Goal: Book appointment/travel/reservation

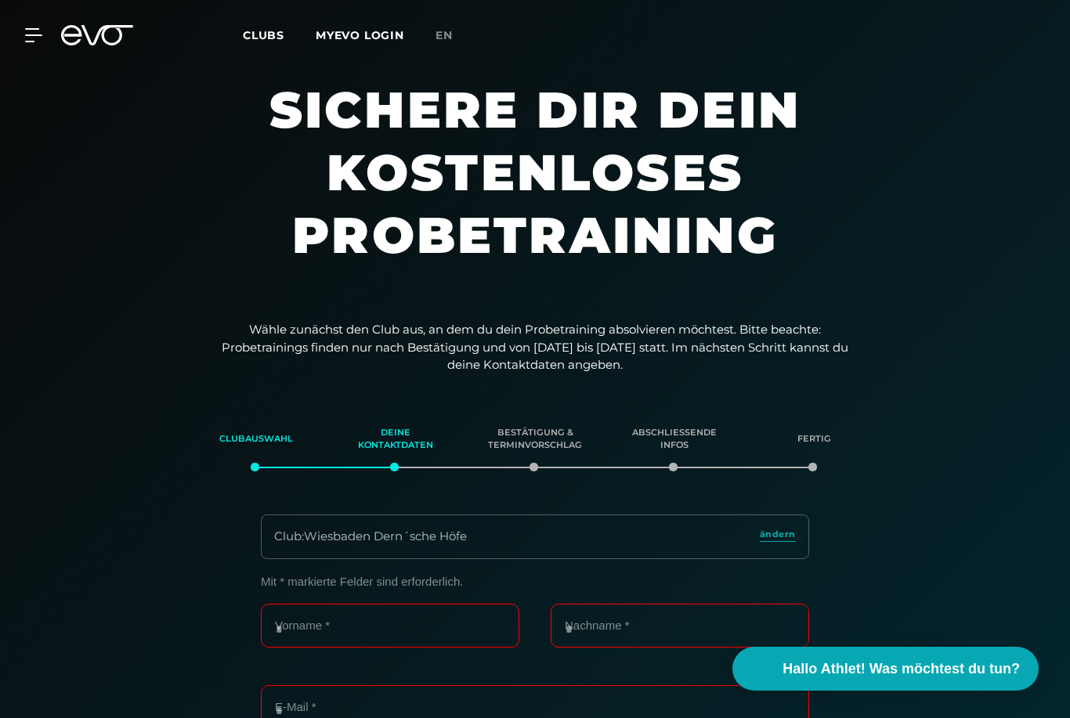
click at [28, 39] on icon at bounding box center [33, 35] width 17 height 14
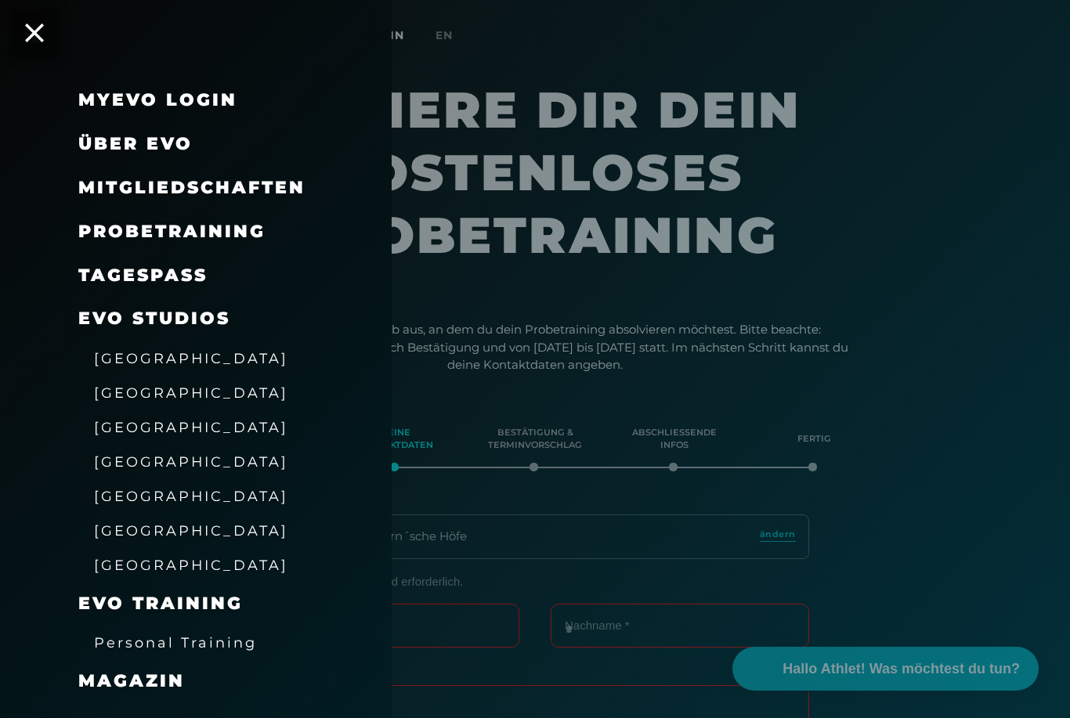
click at [135, 233] on span "Probetraining" at bounding box center [171, 231] width 187 height 21
click at [129, 221] on span "Probetraining" at bounding box center [171, 231] width 187 height 21
click at [128, 221] on span "Probetraining" at bounding box center [171, 231] width 187 height 21
click at [996, 295] on div at bounding box center [535, 359] width 1070 height 718
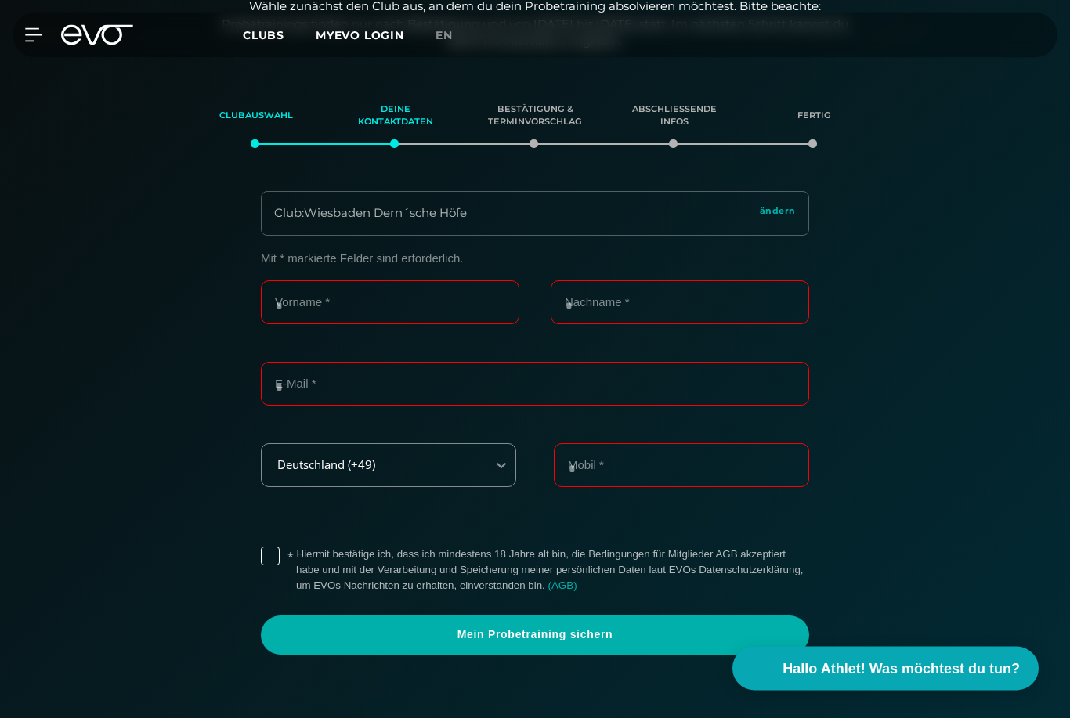
scroll to position [324, 0]
click at [286, 299] on input "Vorname *" at bounding box center [390, 302] width 259 height 44
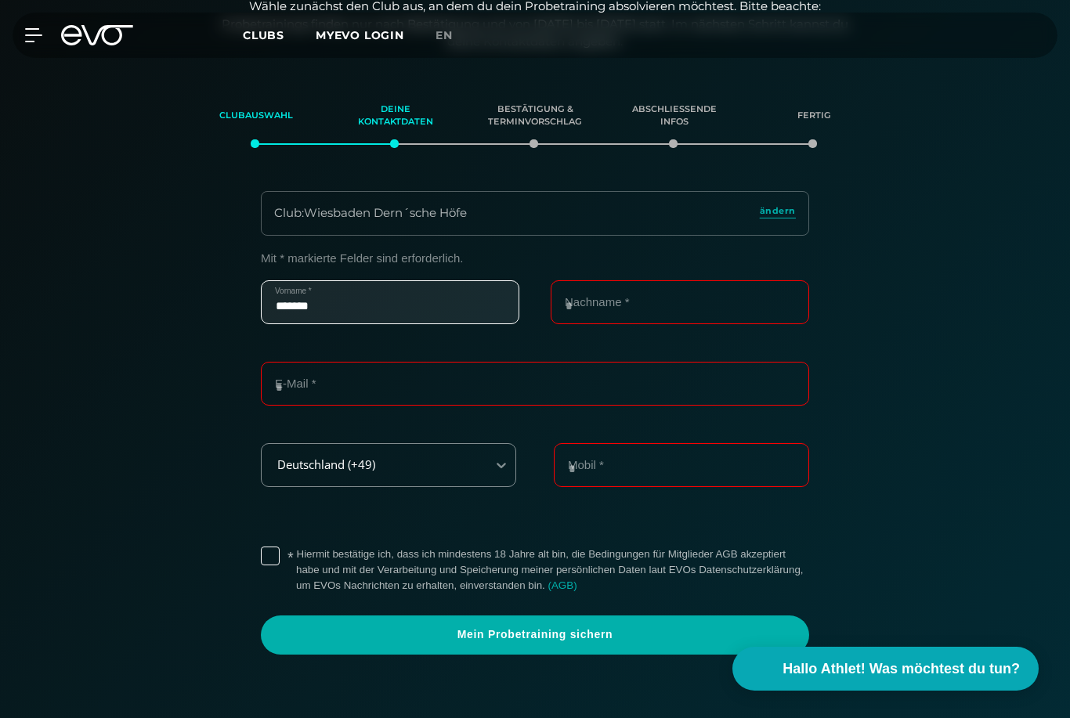
type input "*******"
click at [719, 306] on input "Nachname *" at bounding box center [680, 302] width 259 height 44
type input "*********"
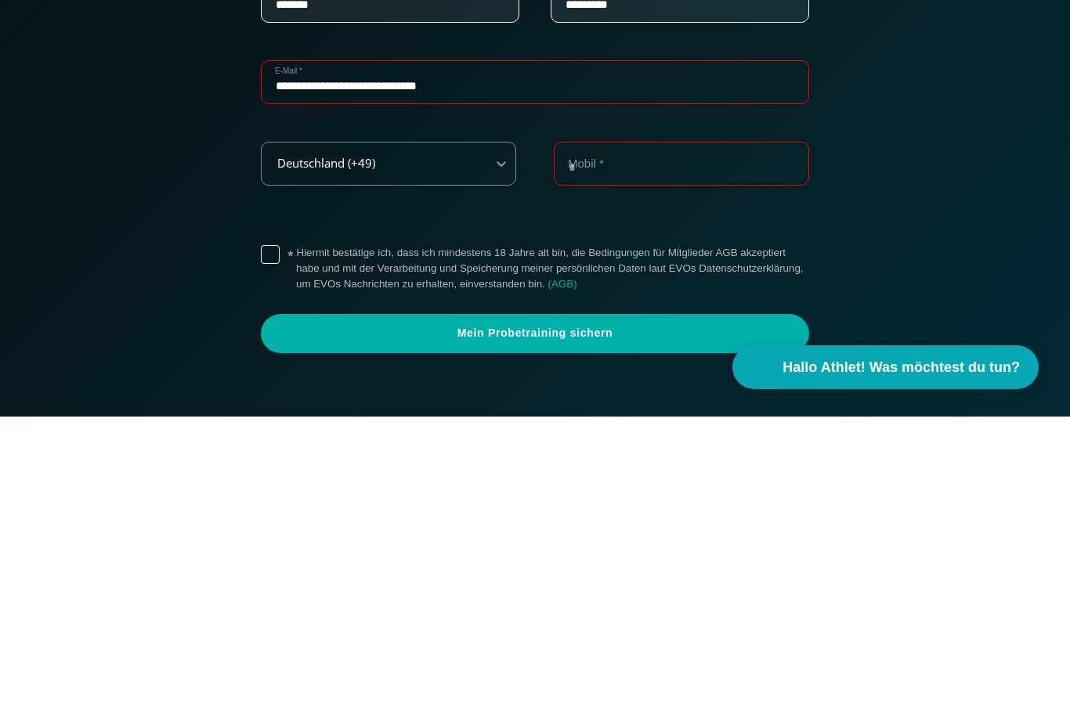
type input "**********"
click at [780, 443] on input "Mobil *" at bounding box center [681, 465] width 255 height 44
type input "**********"
click at [296, 547] on label "* Hiermit bestätige ich, dass ich mindestens 18 Jahre alt bin, die Bedingungen …" at bounding box center [552, 570] width 513 height 47
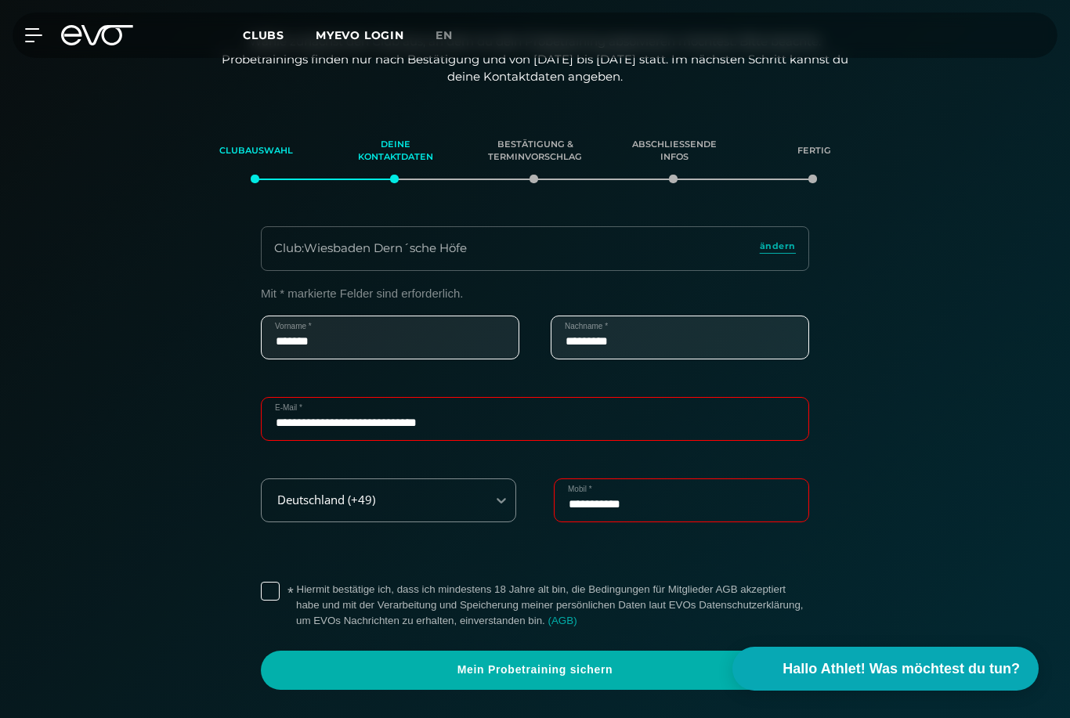
scroll to position [278, 0]
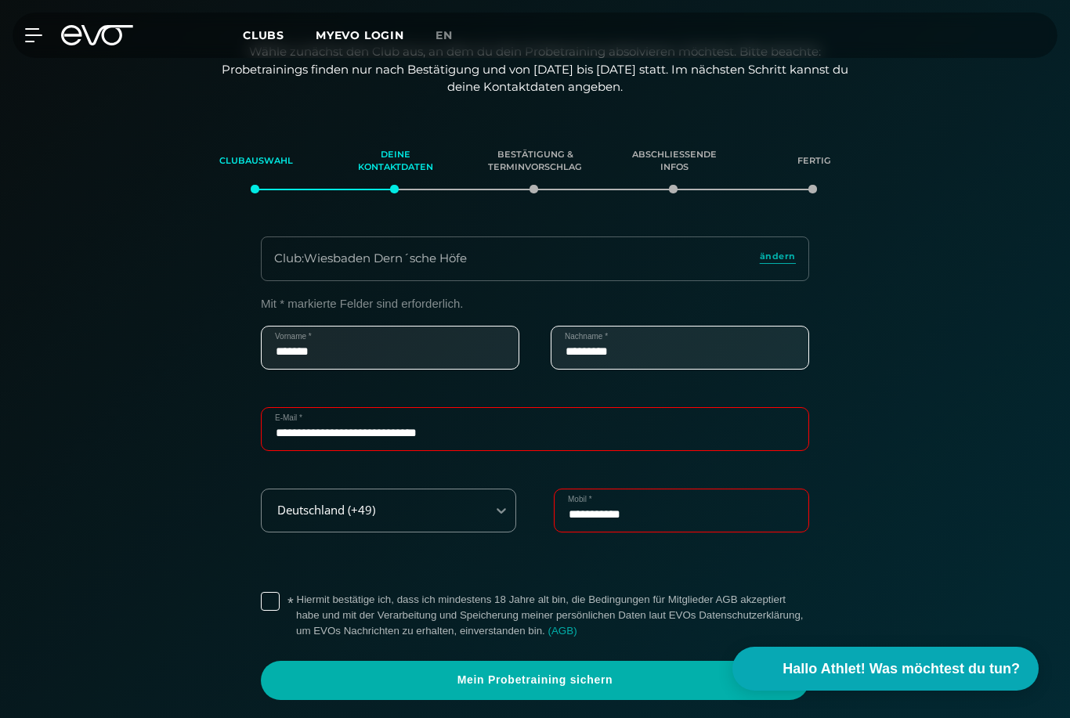
click at [541, 679] on span "Mein Probetraining sichern" at bounding box center [535, 681] width 511 height 16
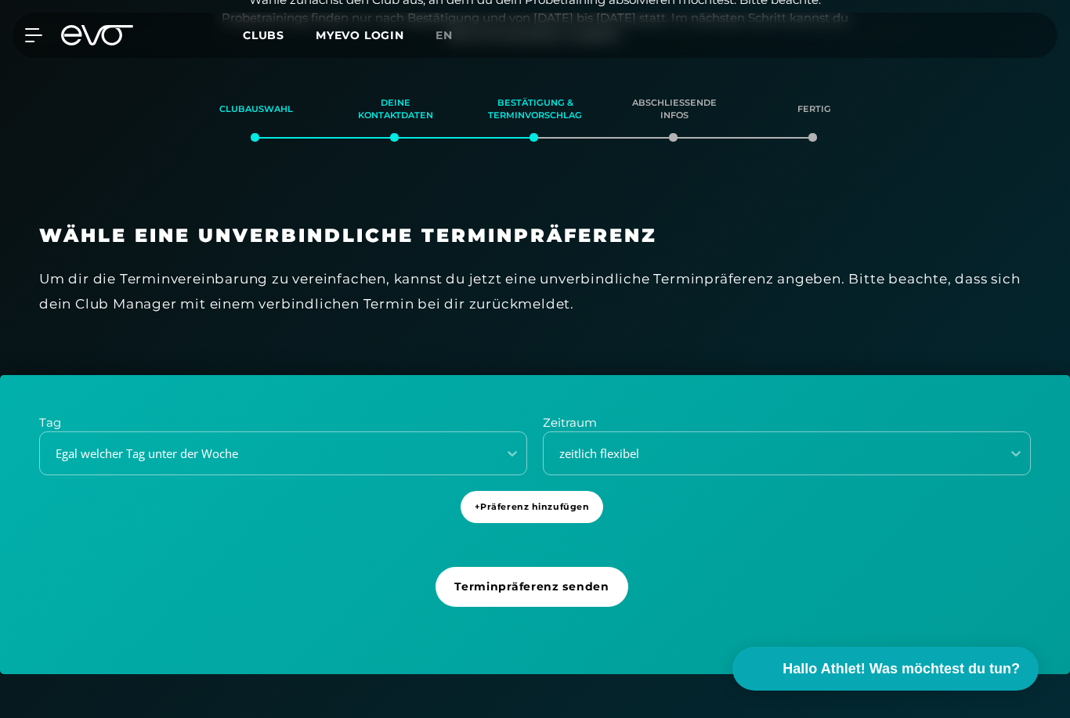
scroll to position [331, 0]
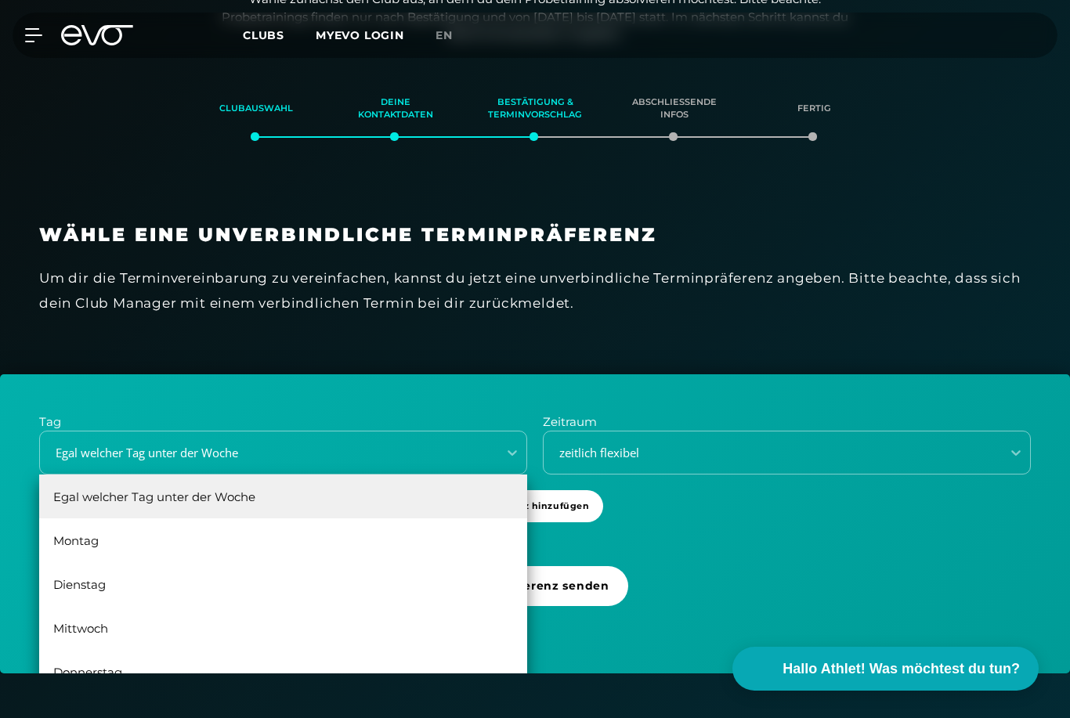
click at [52, 360] on div "Wähle eine unverbindliche Terminpräferenz Um dir die Terminvereinbarung zu vere…" at bounding box center [535, 279] width 1070 height 190
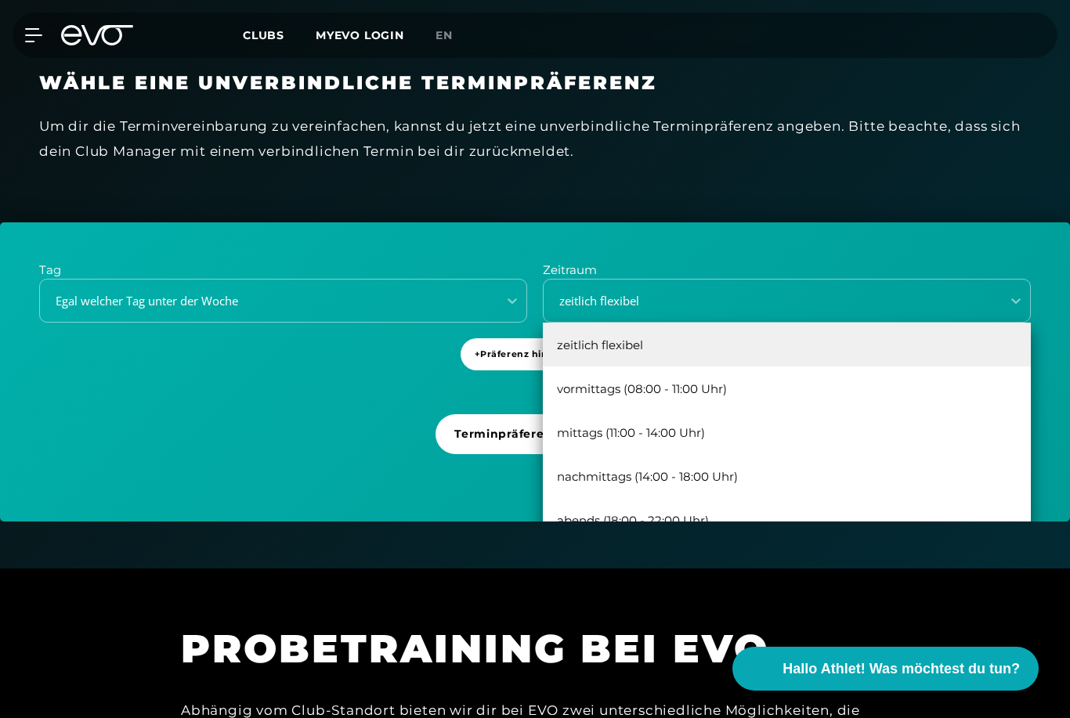
scroll to position [481, 0]
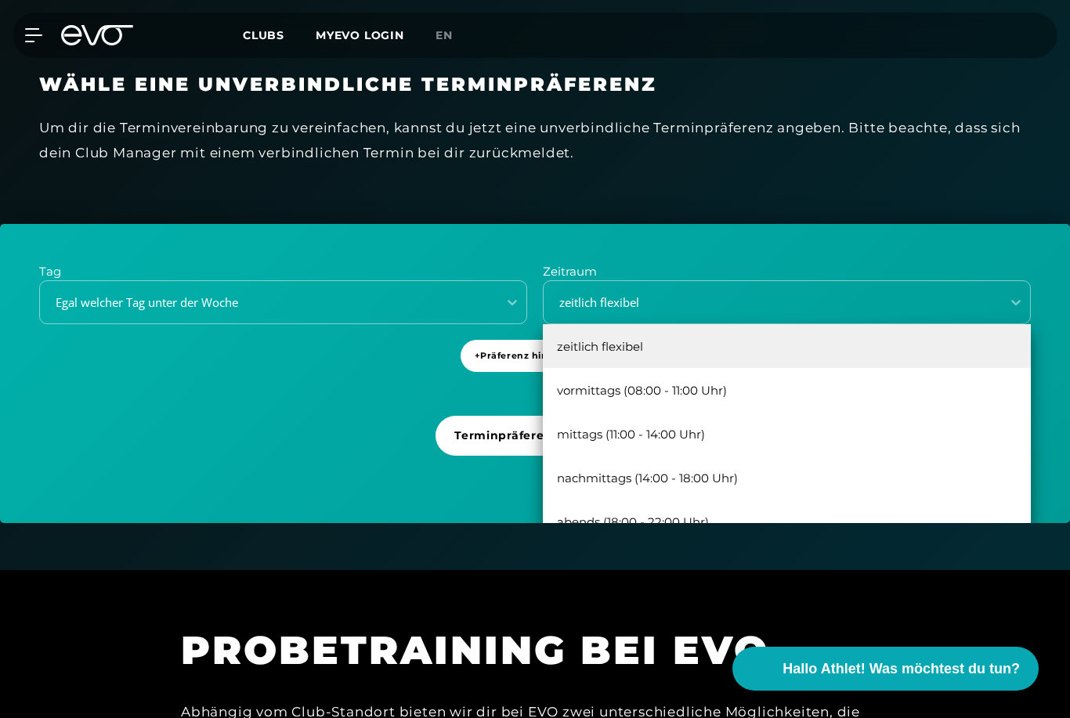
click at [993, 230] on div "Tag Egal welcher Tag unter der Woche Zeitraum zeitlich flexibel, 1 of 5. 5 resu…" at bounding box center [535, 373] width 1070 height 299
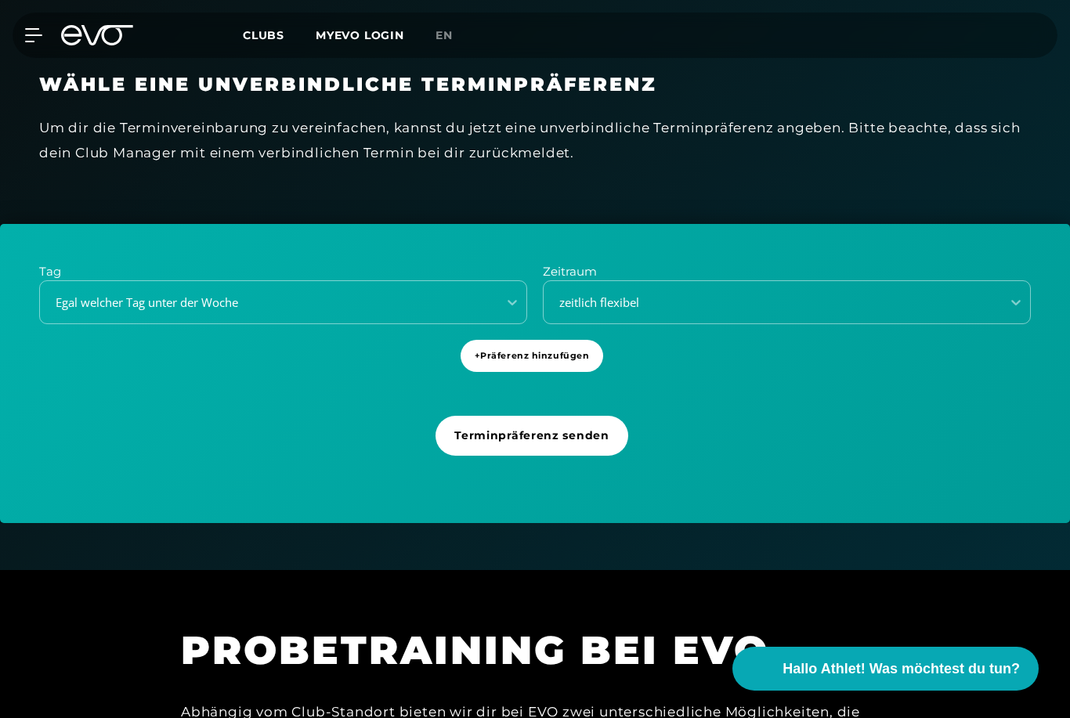
click at [567, 349] on span "+ Präferenz hinzufügen" at bounding box center [532, 355] width 115 height 13
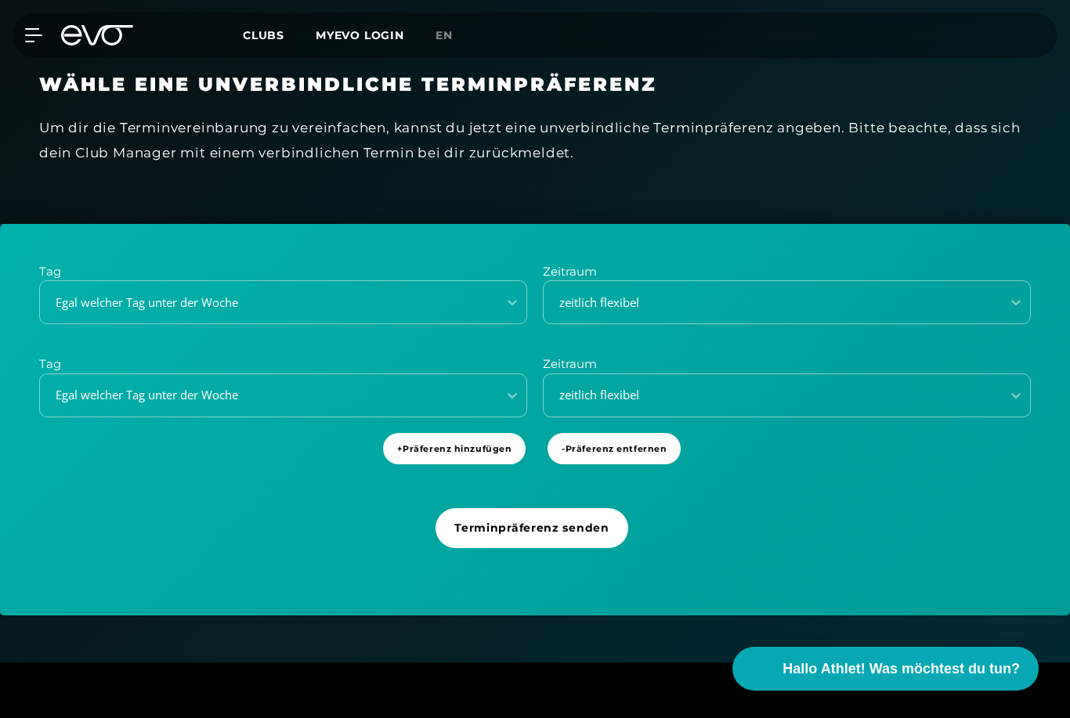
click at [423, 451] on span "+ Präferenz hinzufügen" at bounding box center [454, 449] width 143 height 32
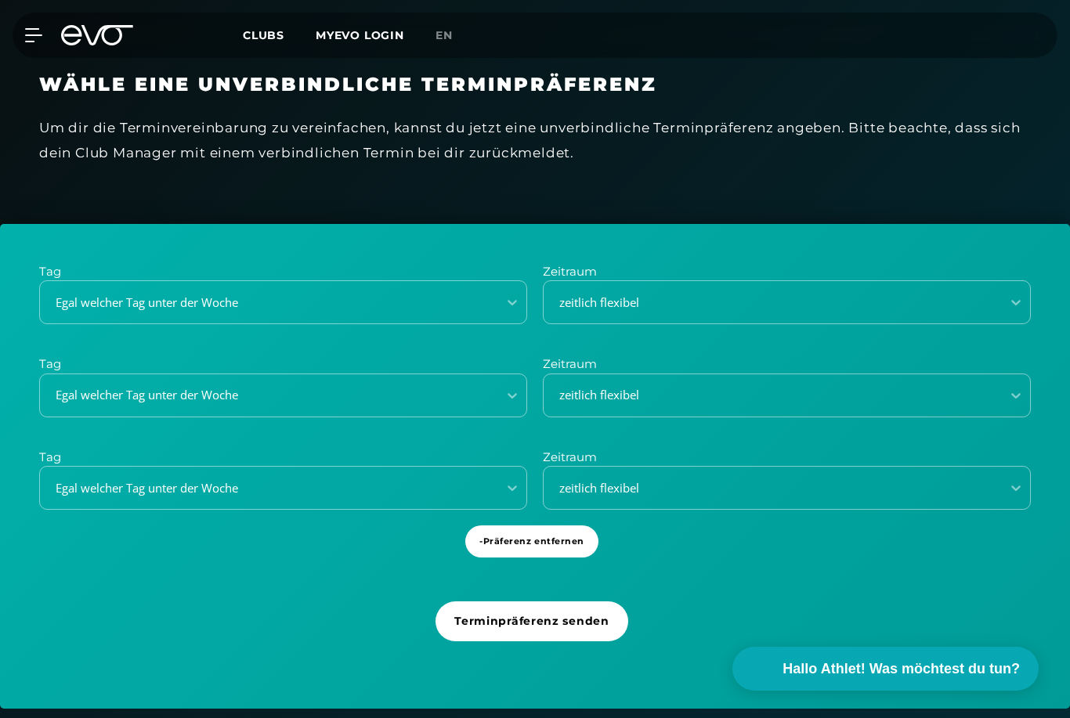
click at [485, 543] on span "- Präferenz entfernen" at bounding box center [532, 541] width 105 height 13
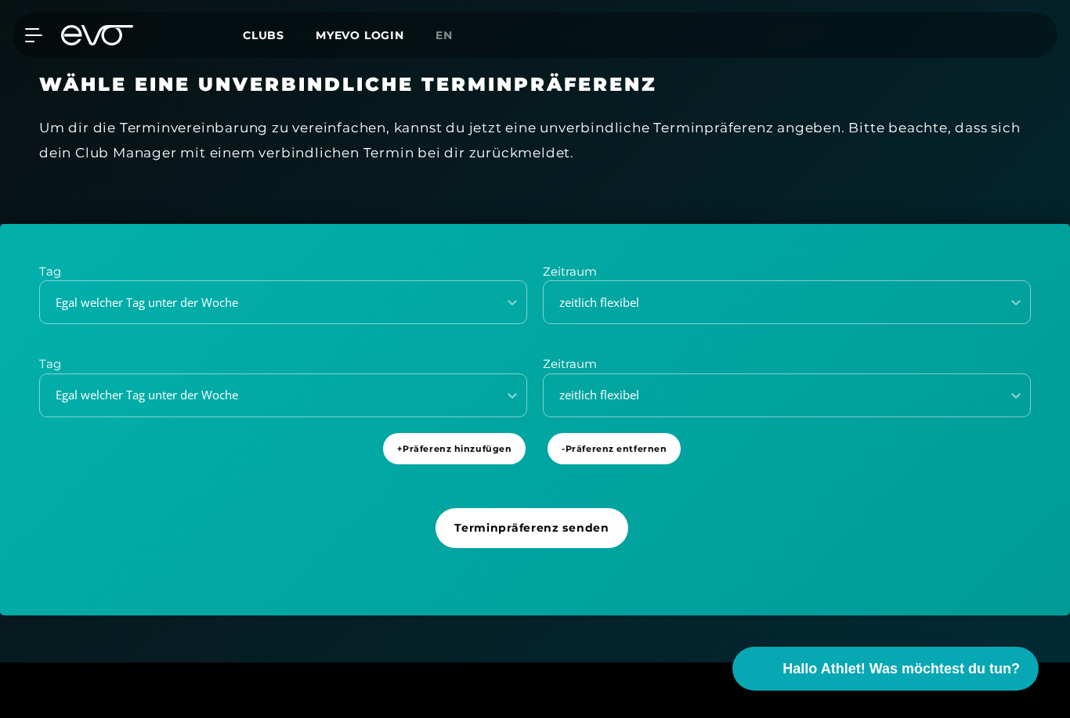
click at [596, 443] on span "- Präferenz entfernen" at bounding box center [614, 449] width 105 height 13
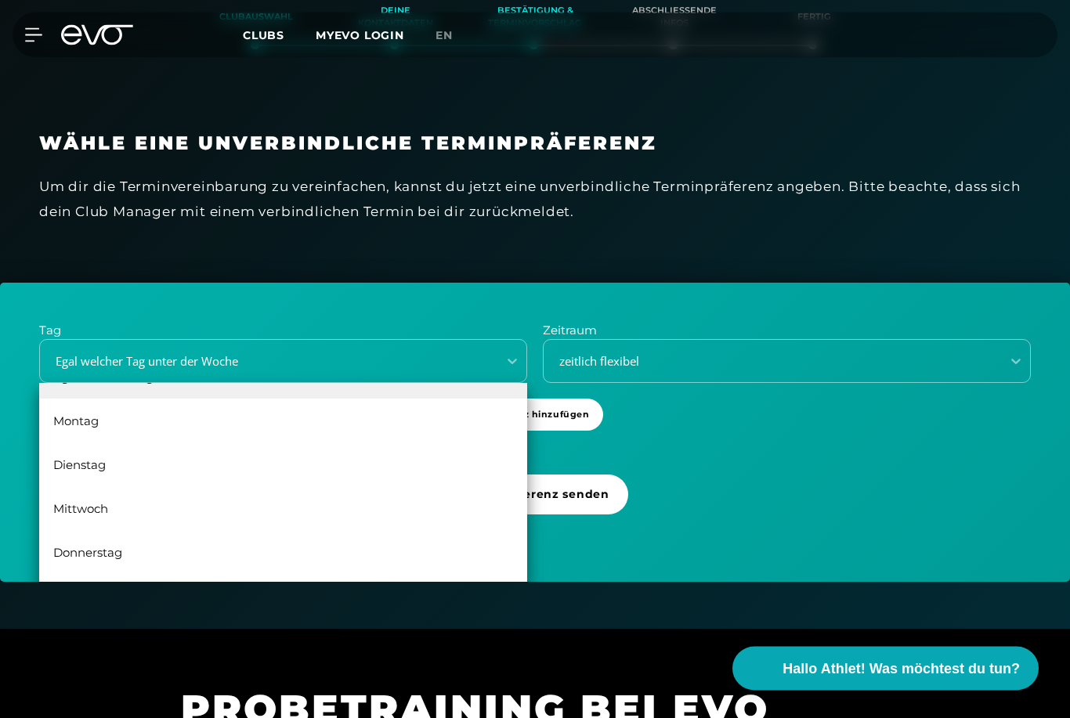
scroll to position [422, 0]
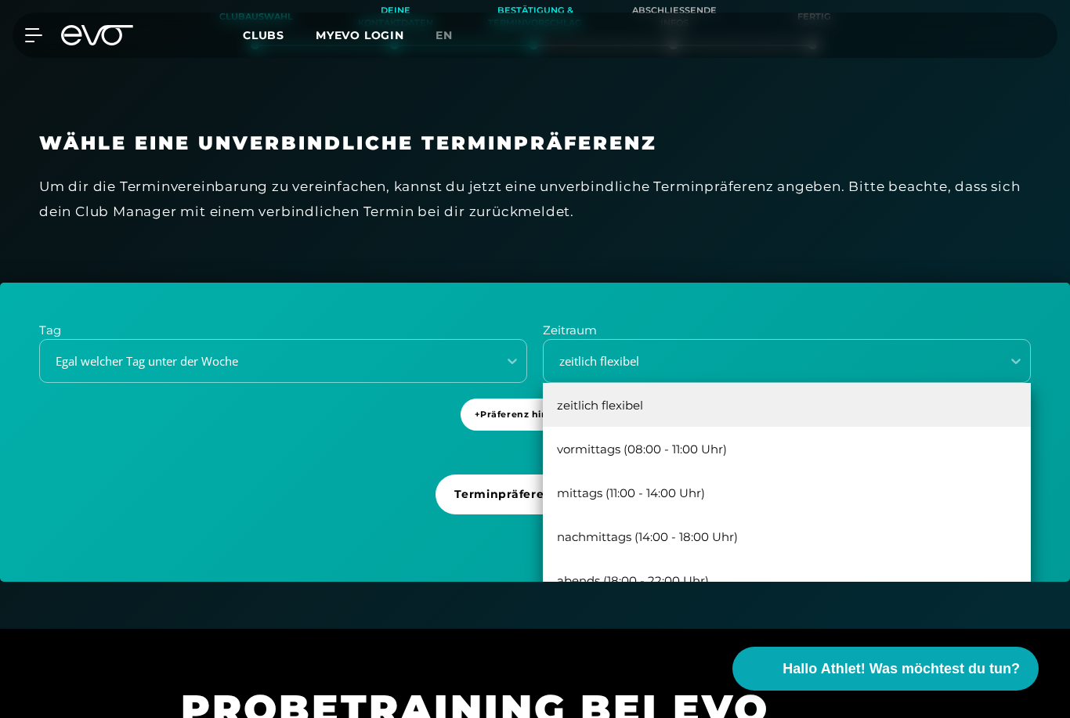
click at [710, 444] on div "vormittags (08:00 - 11:00 Uhr)" at bounding box center [787, 449] width 488 height 44
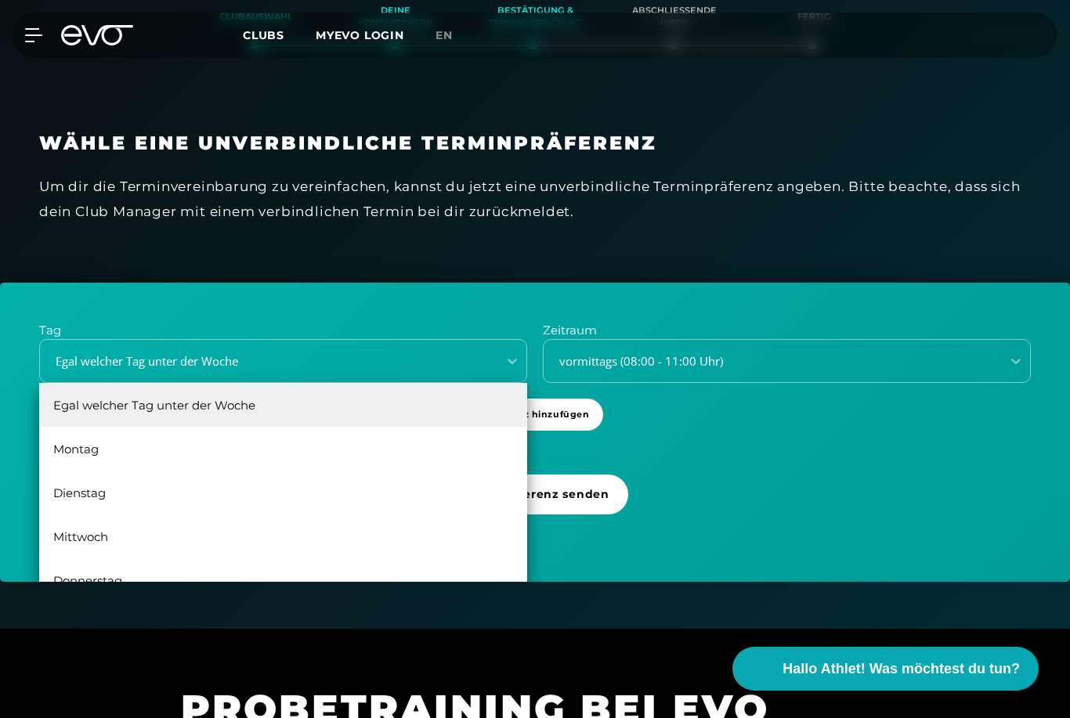
click at [65, 535] on div "Mittwoch" at bounding box center [283, 537] width 488 height 44
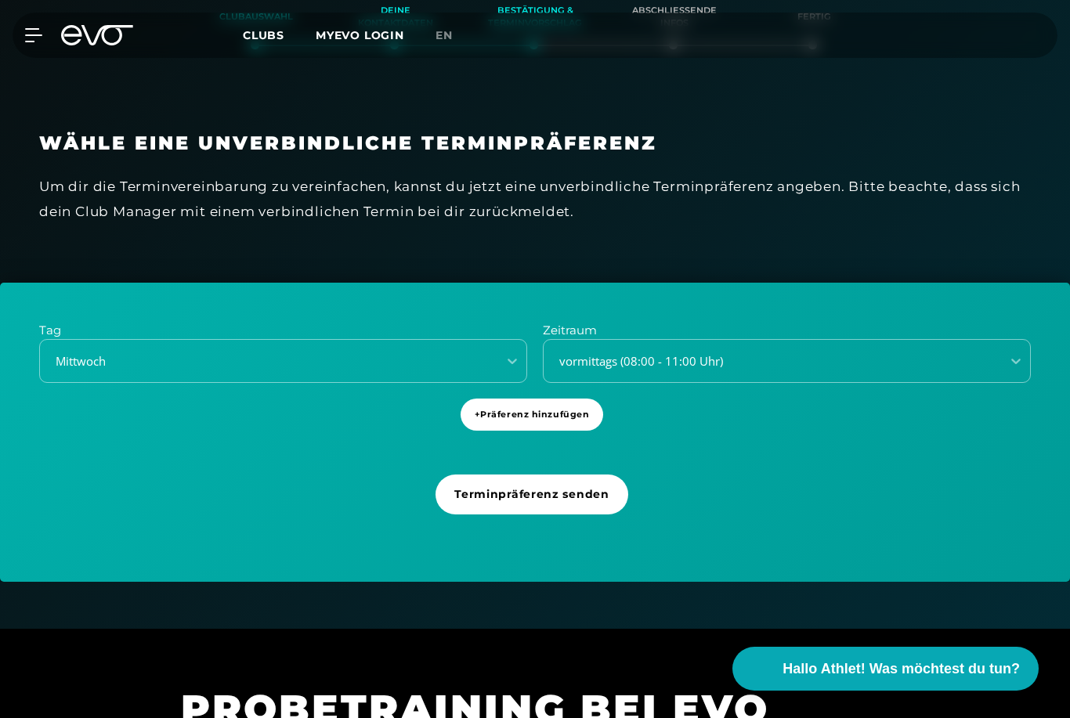
click at [588, 499] on span "Terminpräferenz senden" at bounding box center [532, 495] width 192 height 40
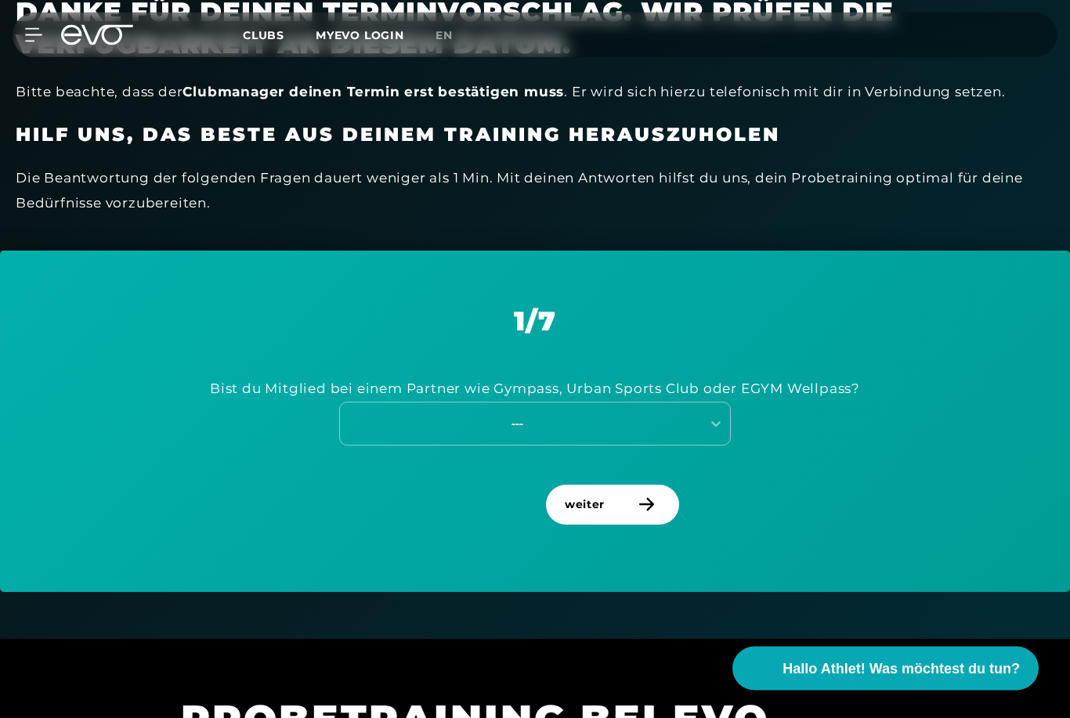
scroll to position [534, 0]
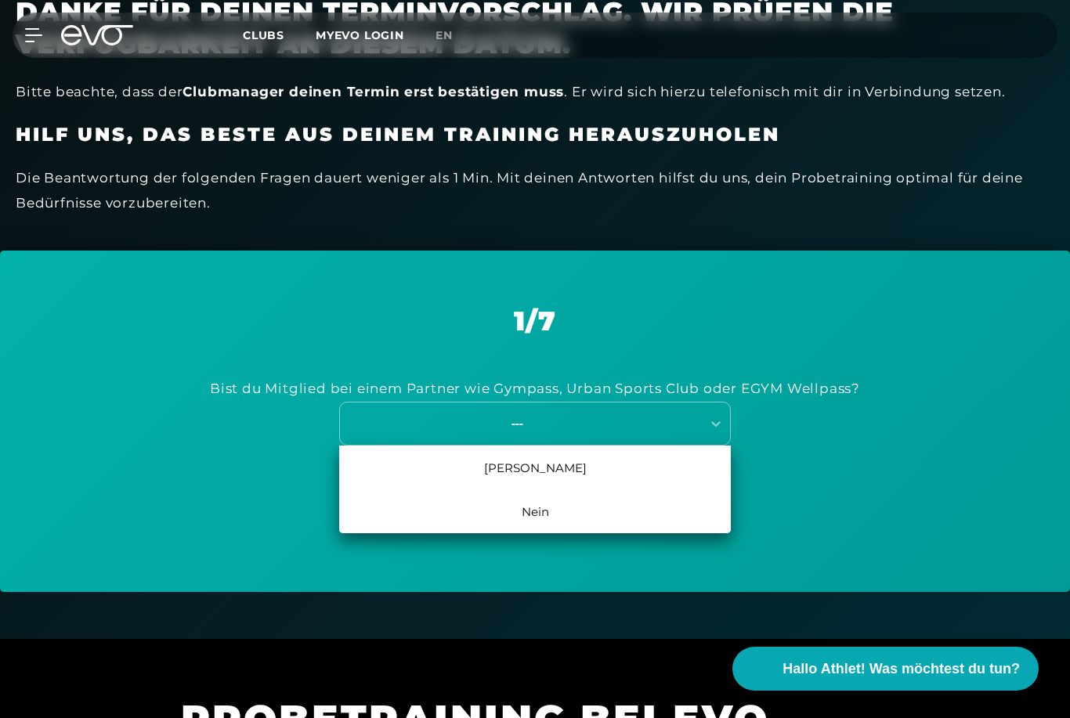
click at [457, 509] on div "Nein" at bounding box center [535, 512] width 392 height 44
click at [476, 516] on div "Nein, ich komme alleine" at bounding box center [535, 512] width 392 height 44
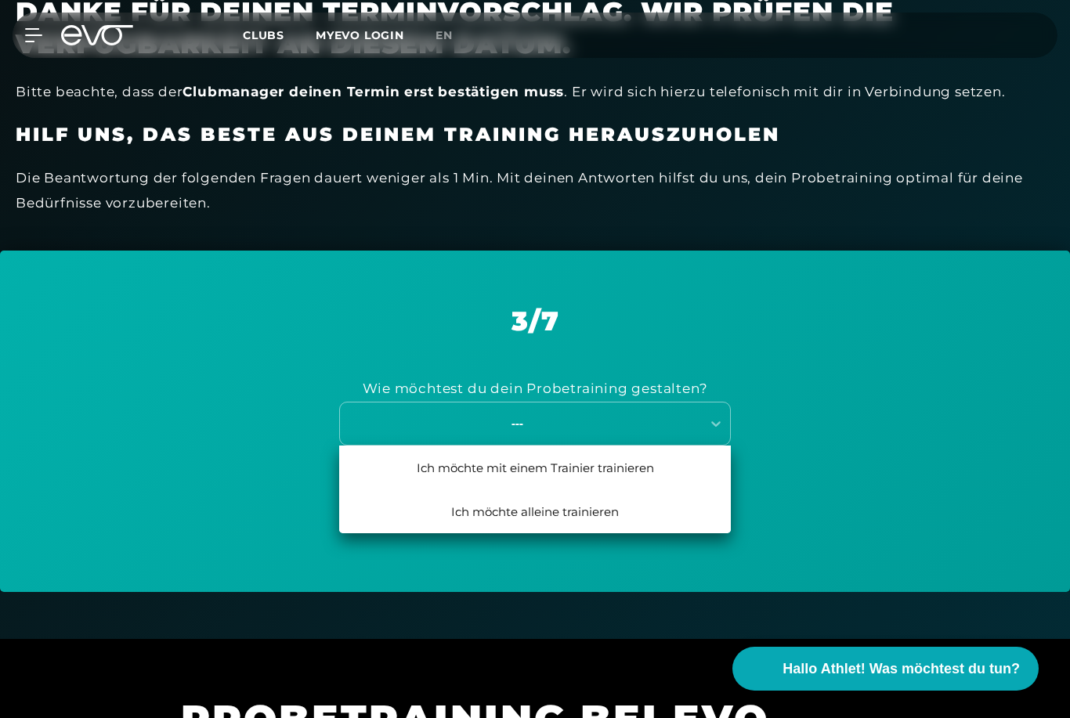
click at [453, 476] on div "Ich möchte mit einem Trainier trainieren" at bounding box center [535, 468] width 392 height 44
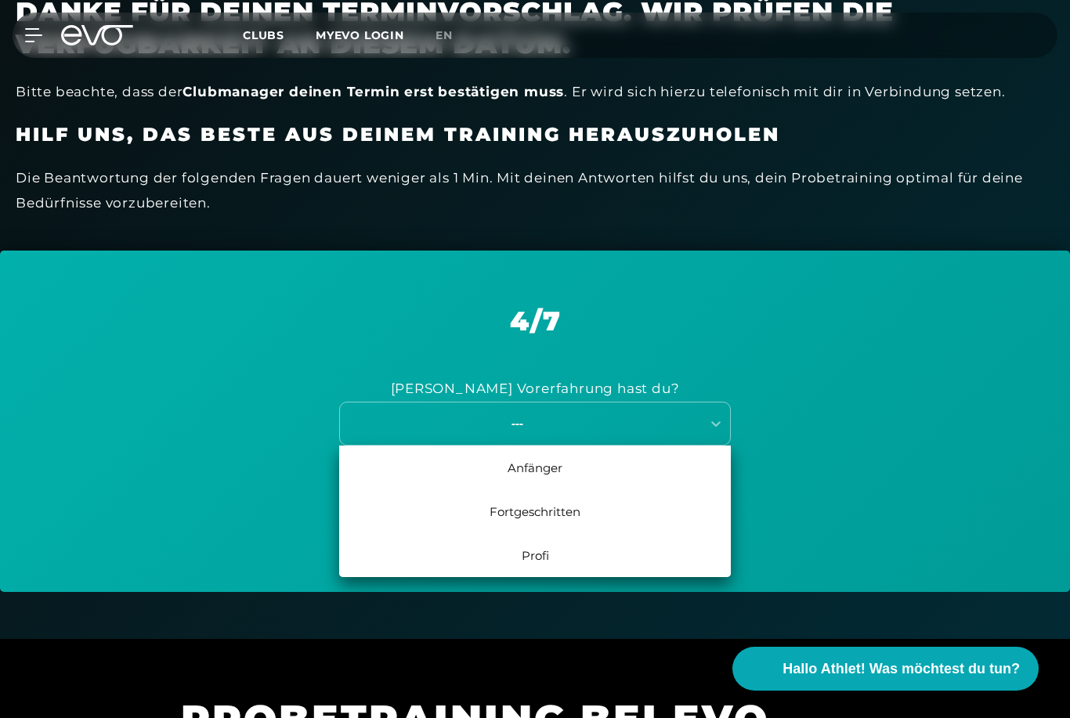
click at [494, 496] on div "Fortgeschritten" at bounding box center [535, 512] width 392 height 44
click at [483, 461] on div "12 Monate - Performer" at bounding box center [535, 468] width 392 height 44
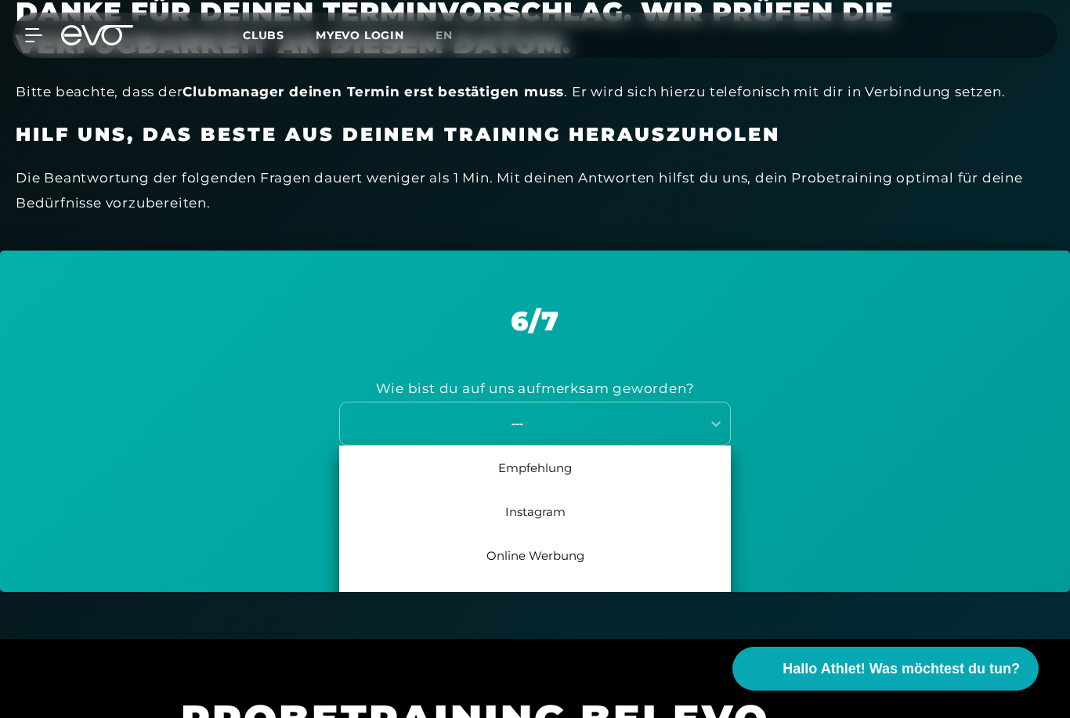
click at [516, 504] on div "Instagram" at bounding box center [535, 512] width 392 height 44
click at [515, 555] on div "Whats-App" at bounding box center [535, 556] width 392 height 44
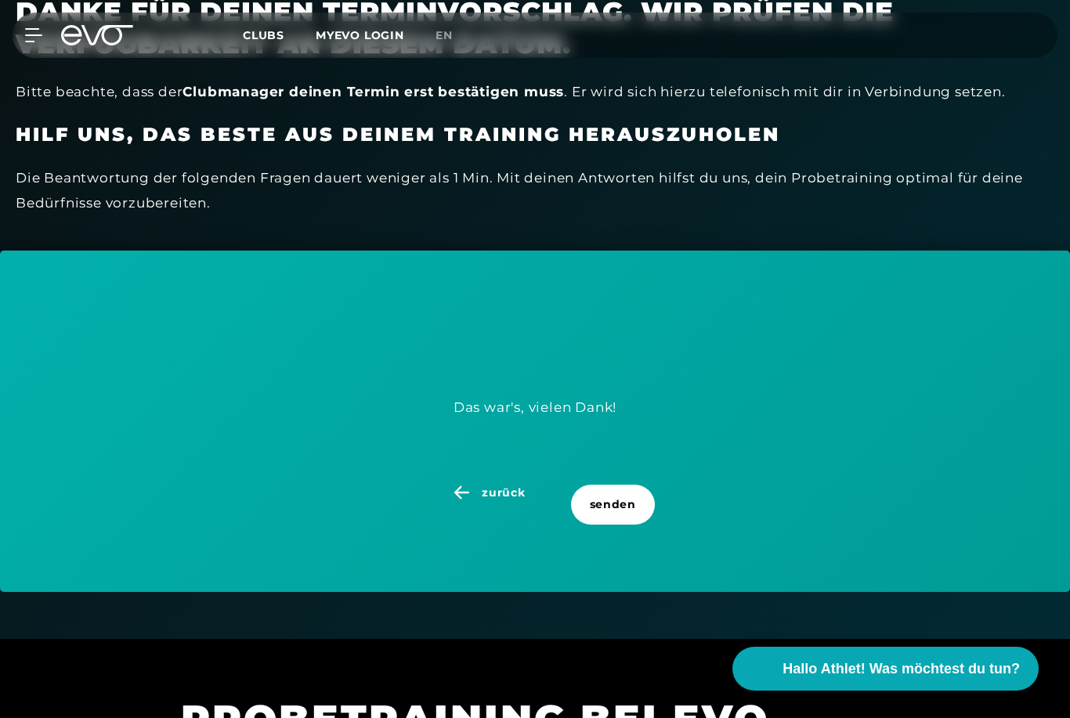
click at [610, 498] on span "senden" at bounding box center [613, 505] width 46 height 16
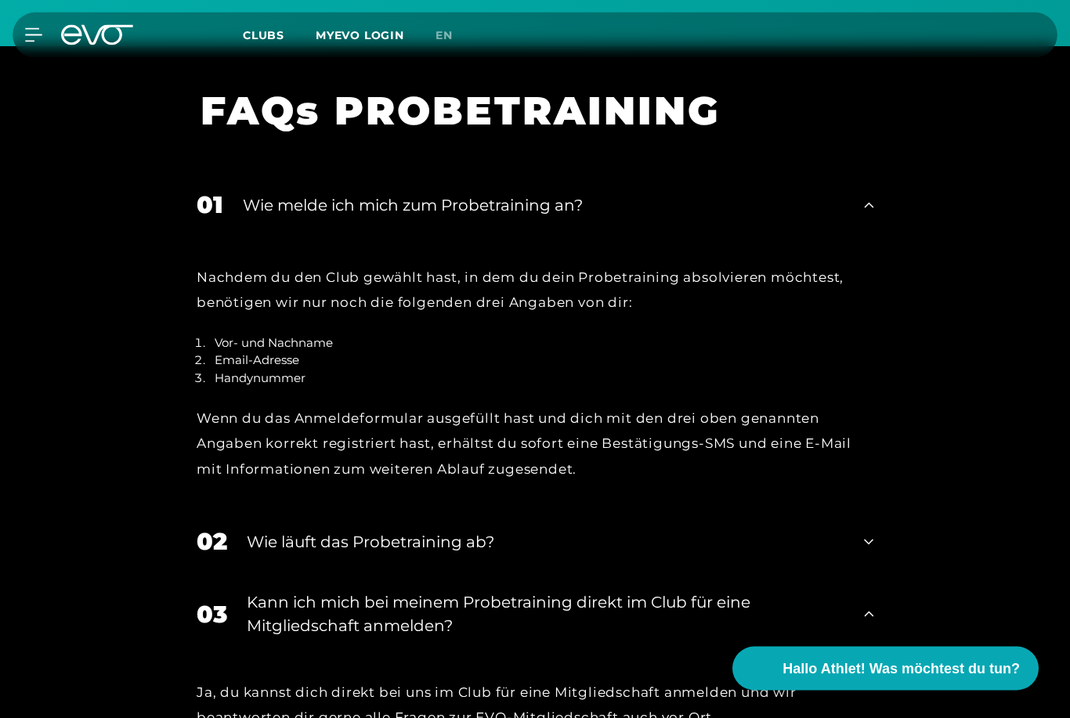
scroll to position [1913, 0]
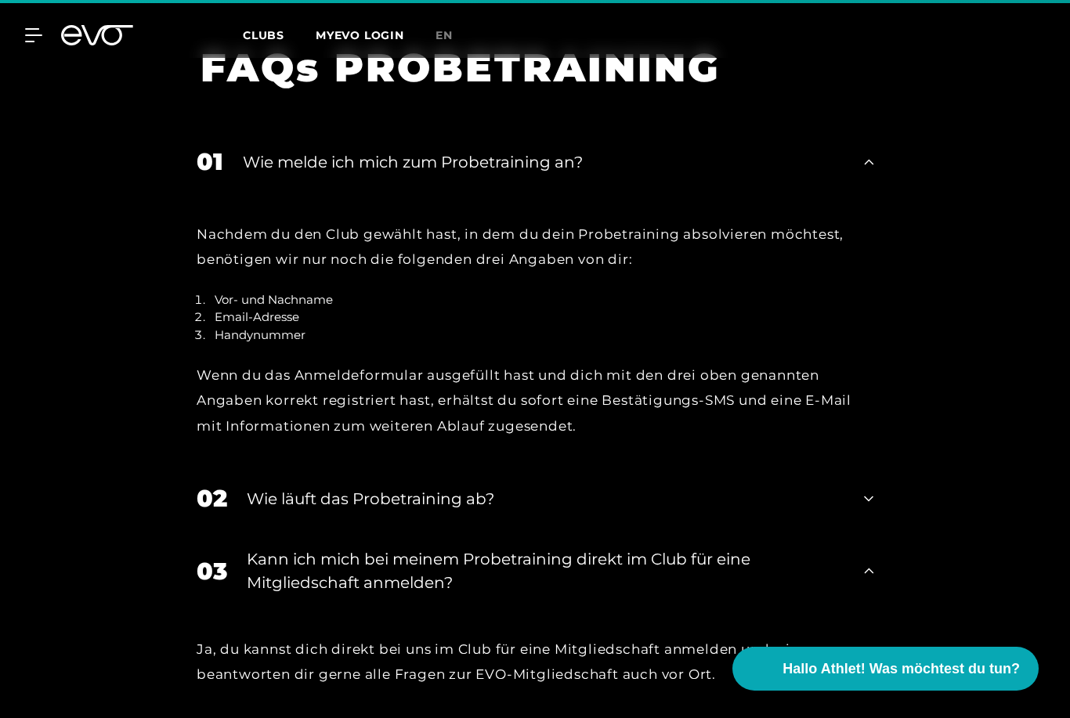
click at [219, 493] on div "02" at bounding box center [212, 498] width 31 height 35
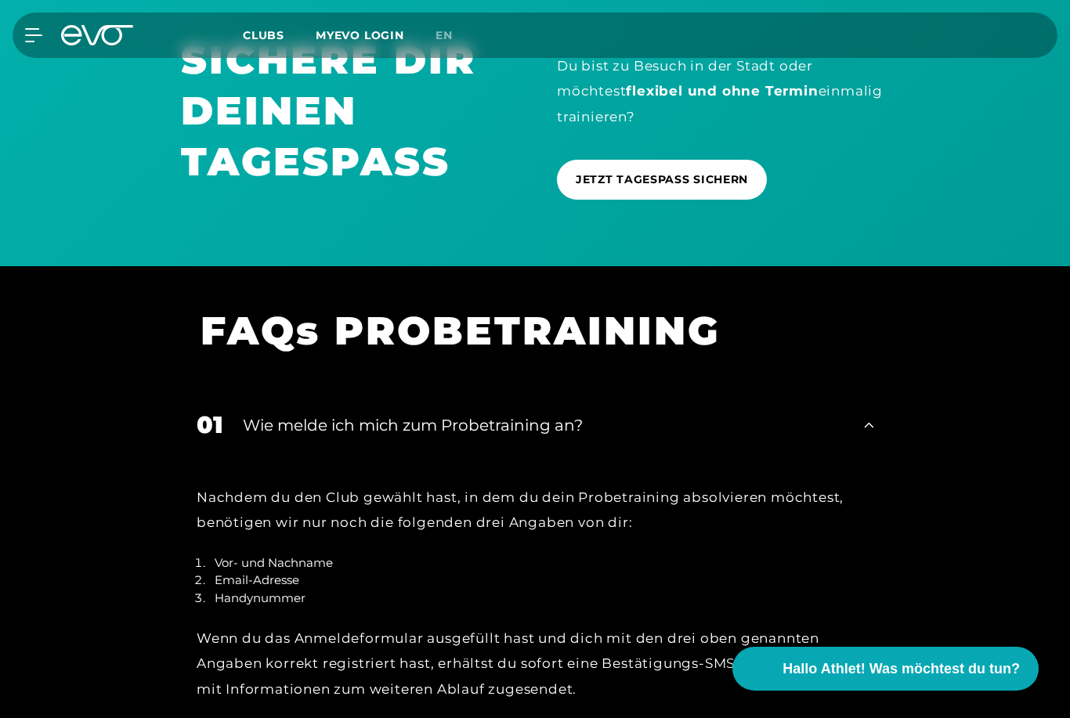
scroll to position [1620, 0]
